Goal: Transaction & Acquisition: Subscribe to service/newsletter

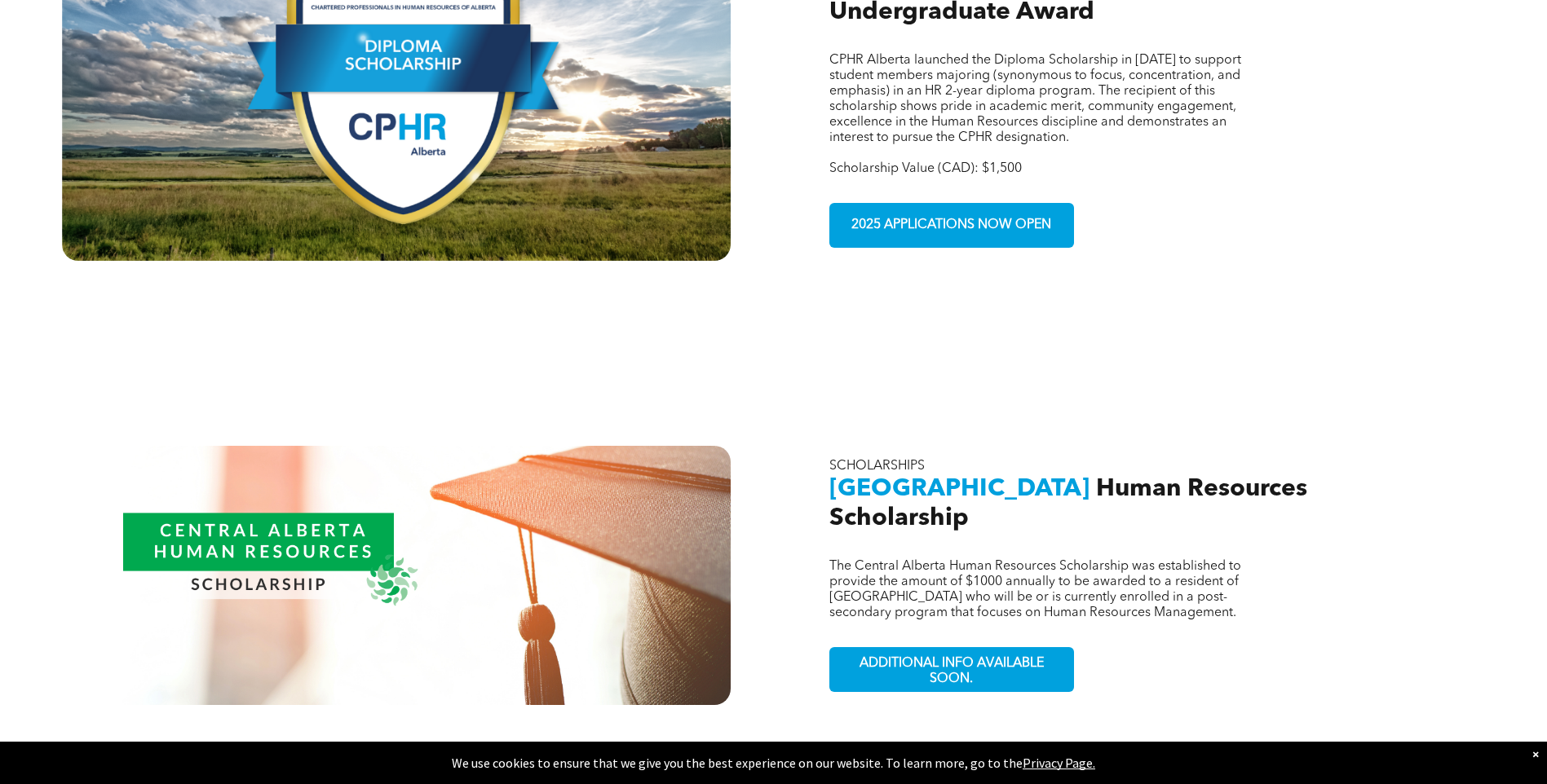
scroll to position [1467, 0]
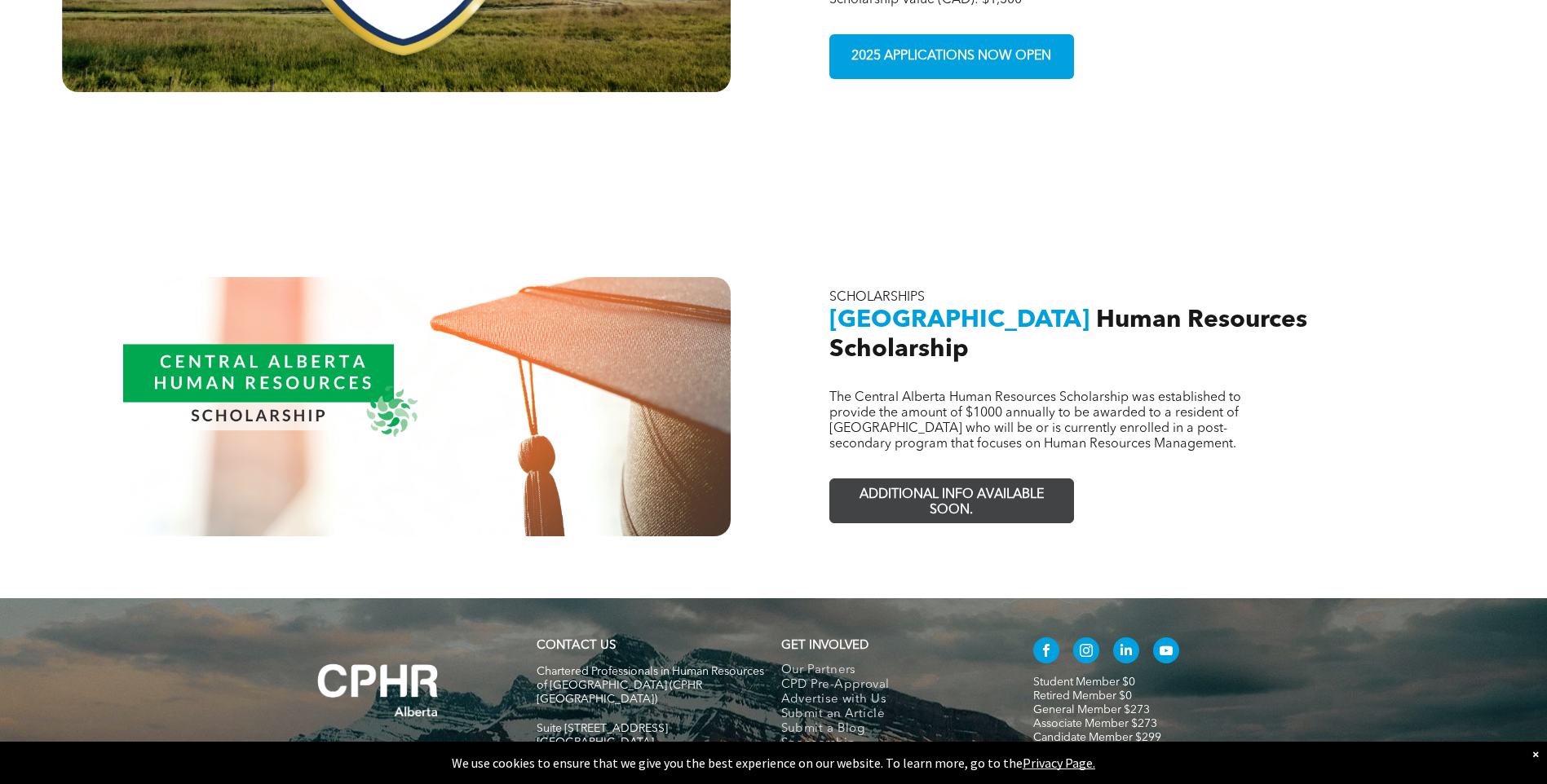
click at [977, 480] on span "ADDITIONAL INFO AVAILABLE SOON." at bounding box center [951, 502] width 238 height 48
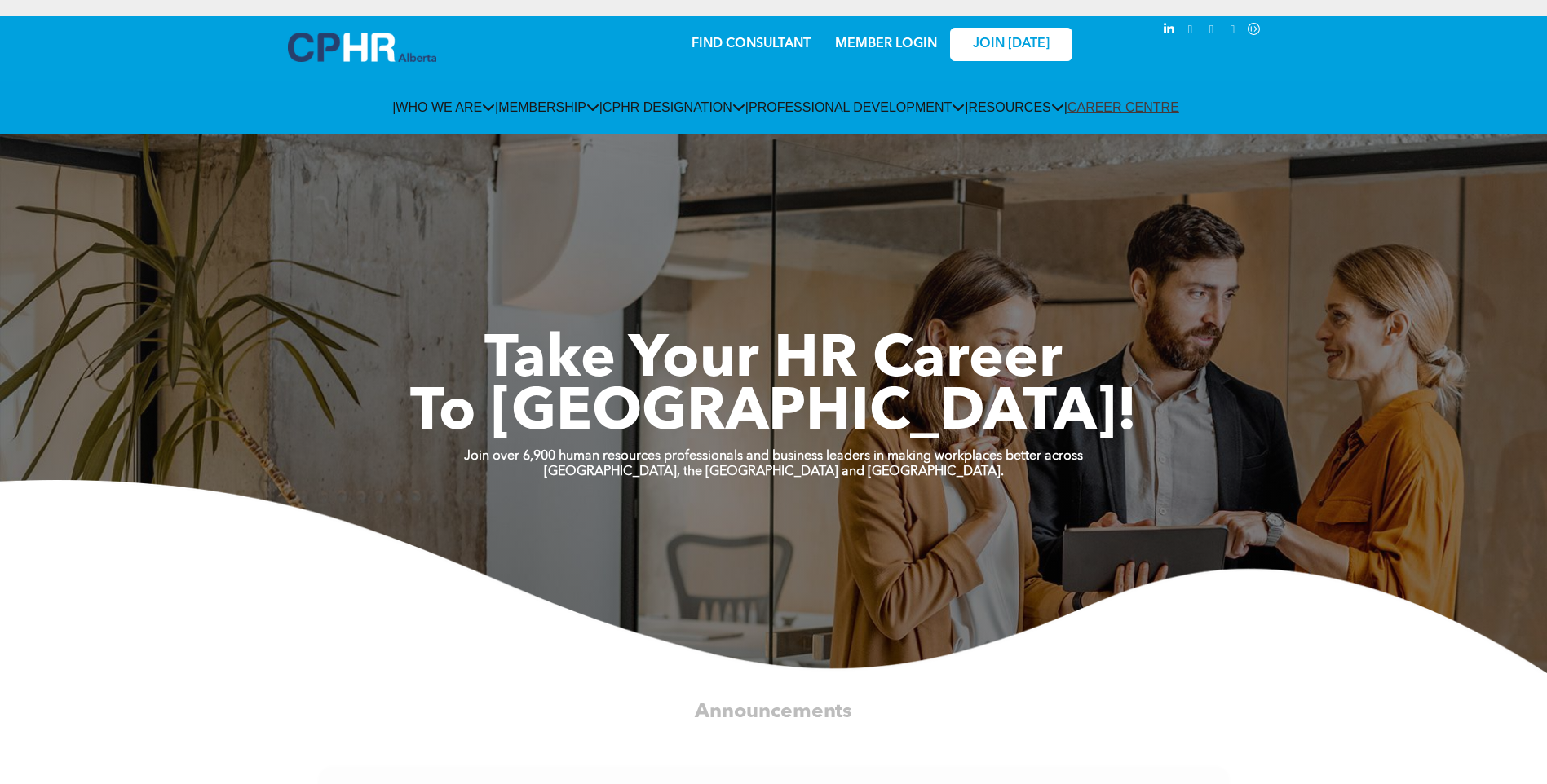
click at [984, 41] on span "JOIN [DATE]" at bounding box center [1011, 44] width 77 height 16
click at [904, 50] on link "MEMBER LOGIN" at bounding box center [885, 44] width 102 height 13
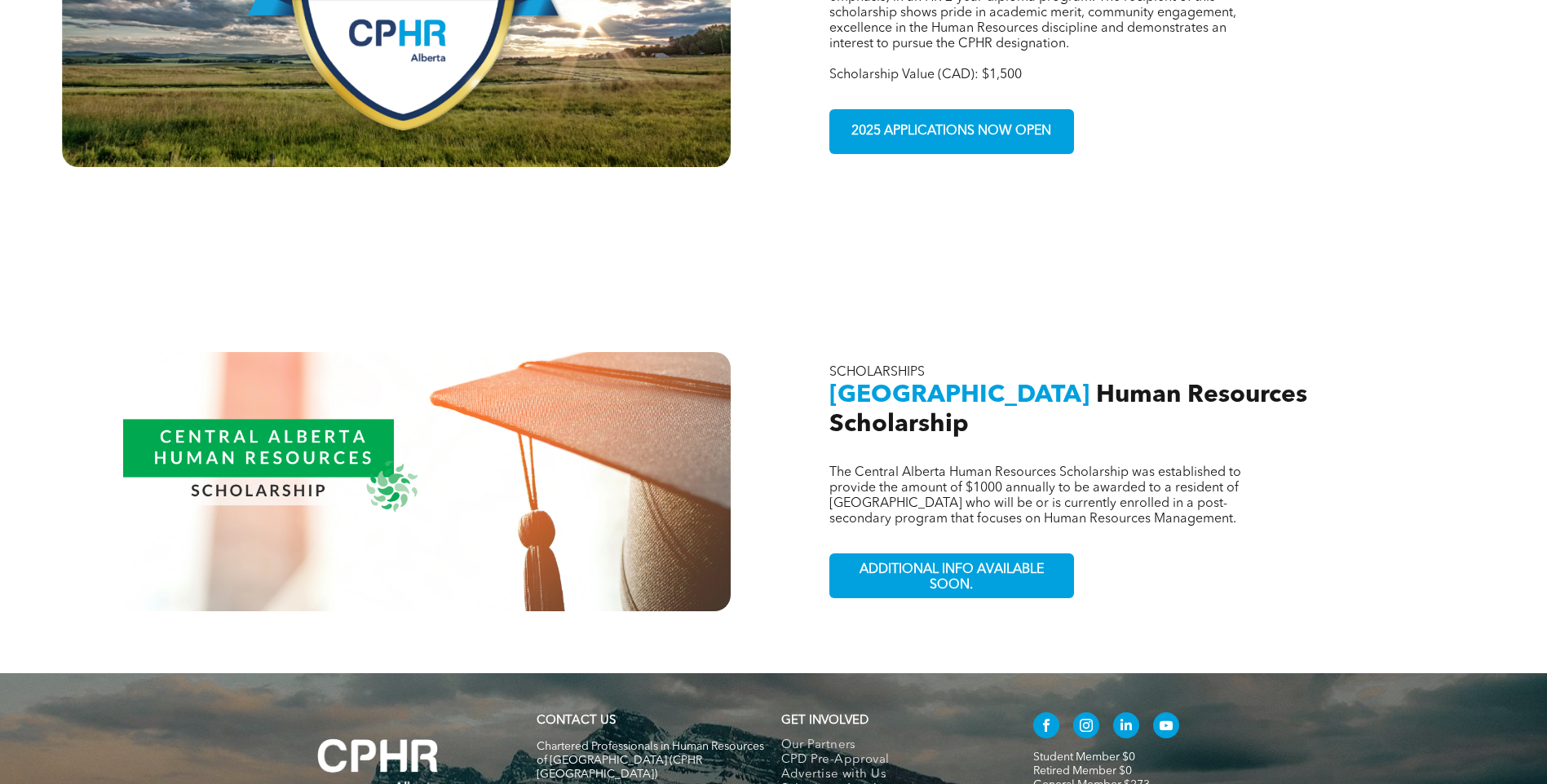
scroll to position [1467, 0]
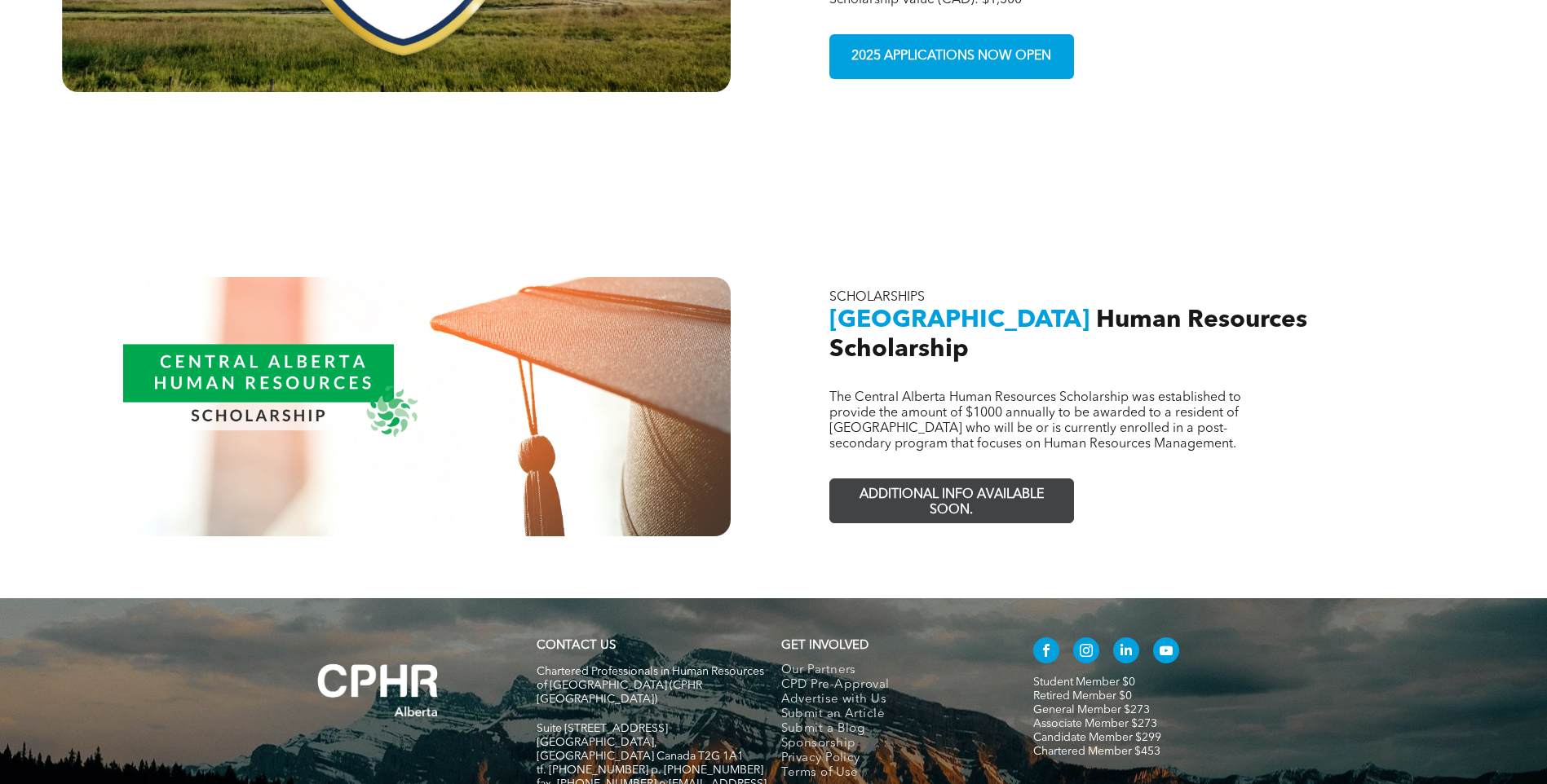
click at [942, 479] on span "ADDITIONAL INFO AVAILABLE SOON." at bounding box center [951, 502] width 238 height 48
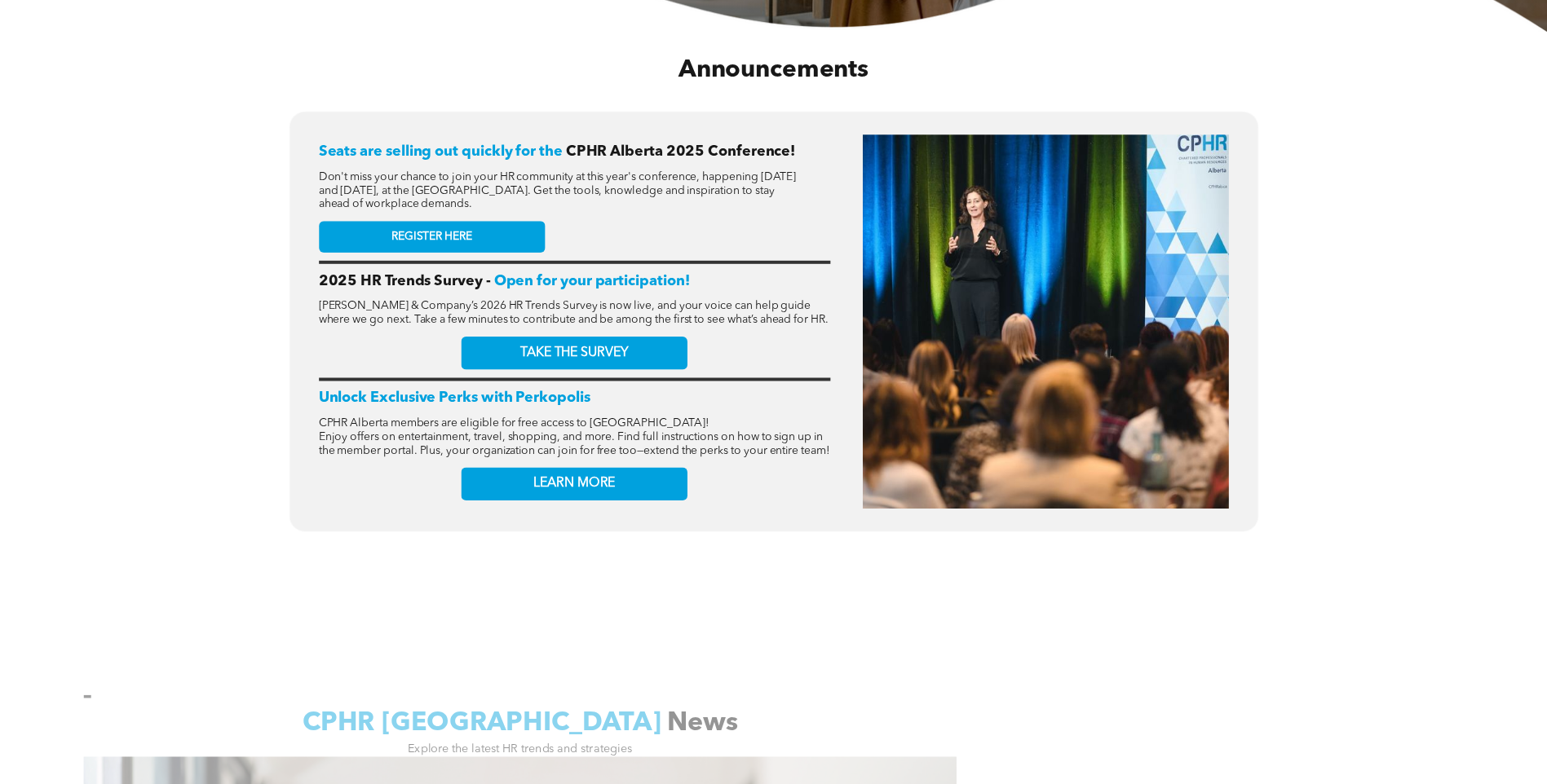
scroll to position [652, 0]
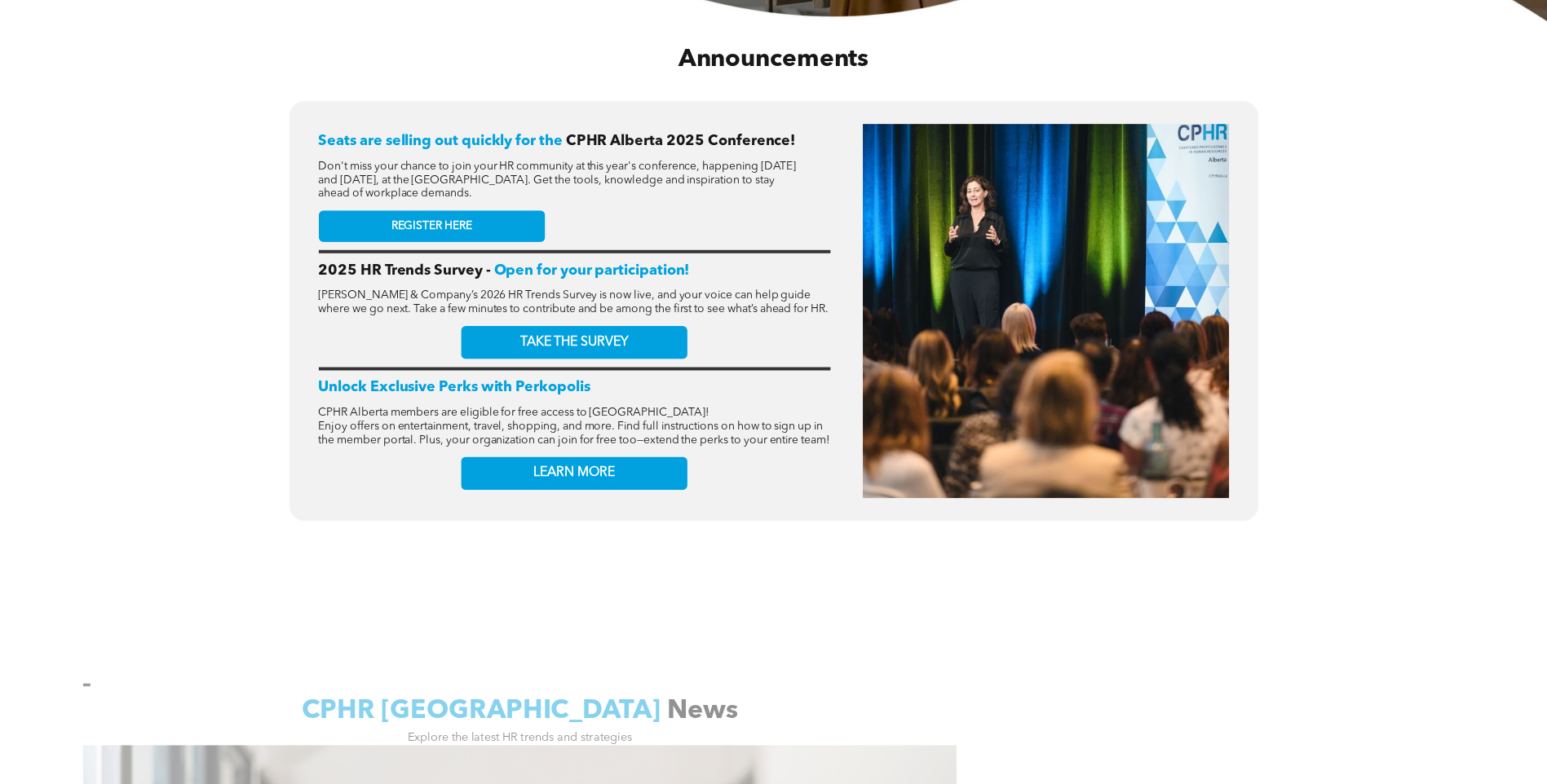
click at [503, 490] on link "LEARN MORE" at bounding box center [574, 473] width 226 height 34
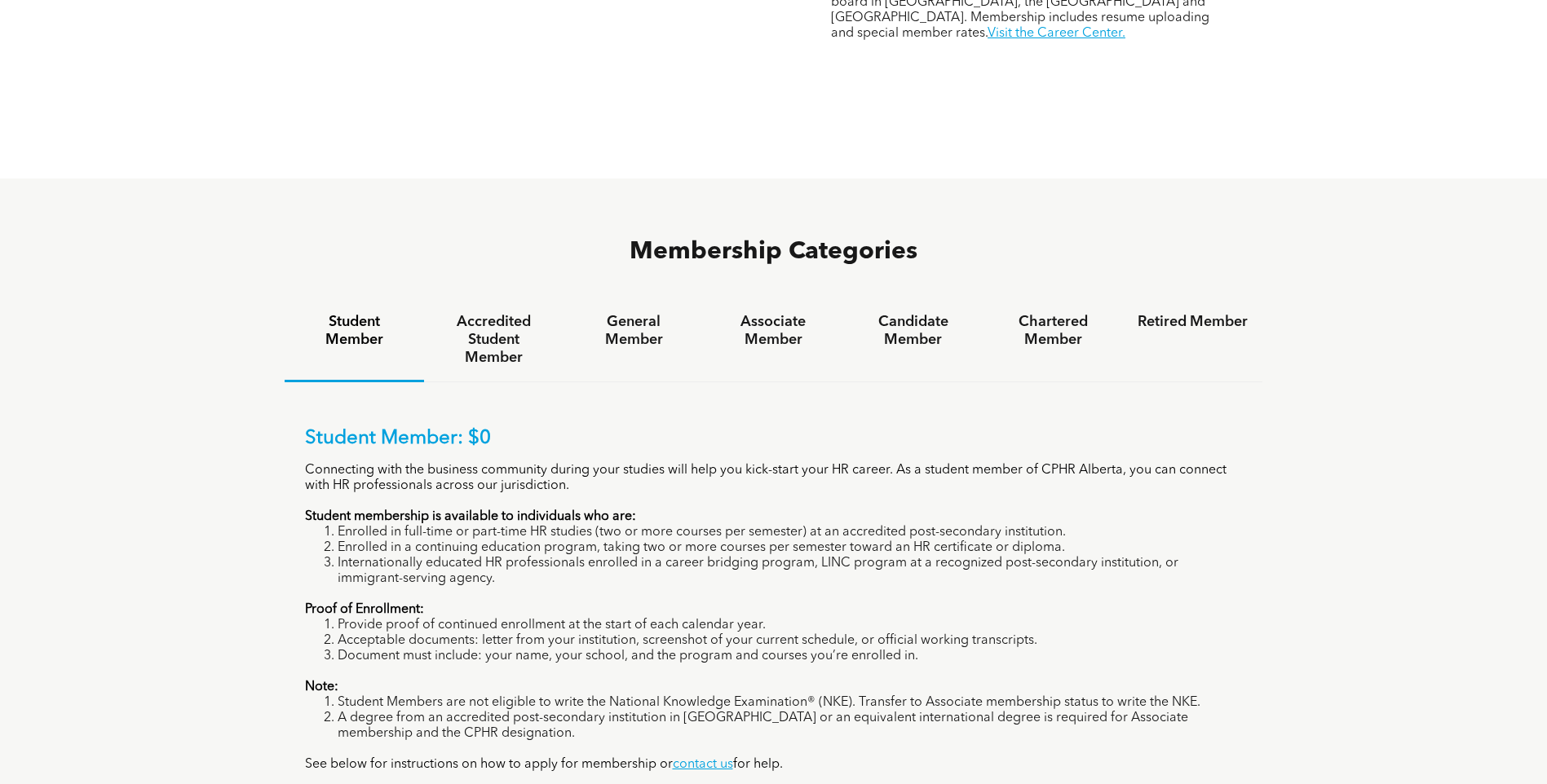
scroll to position [978, 0]
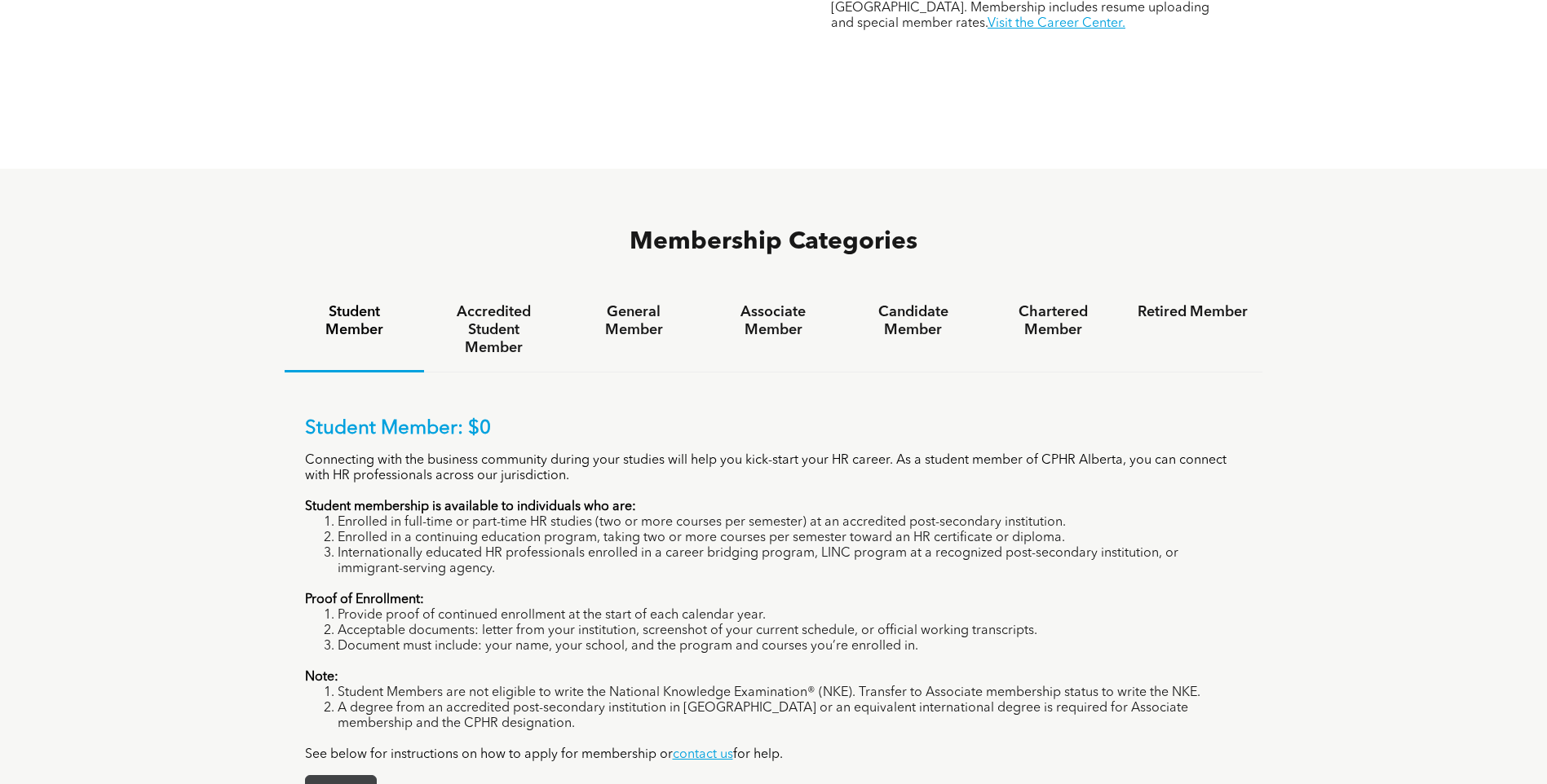
click at [344, 776] on span "APPLY" at bounding box center [341, 791] width 70 height 32
